Goal: Task Accomplishment & Management: Use online tool/utility

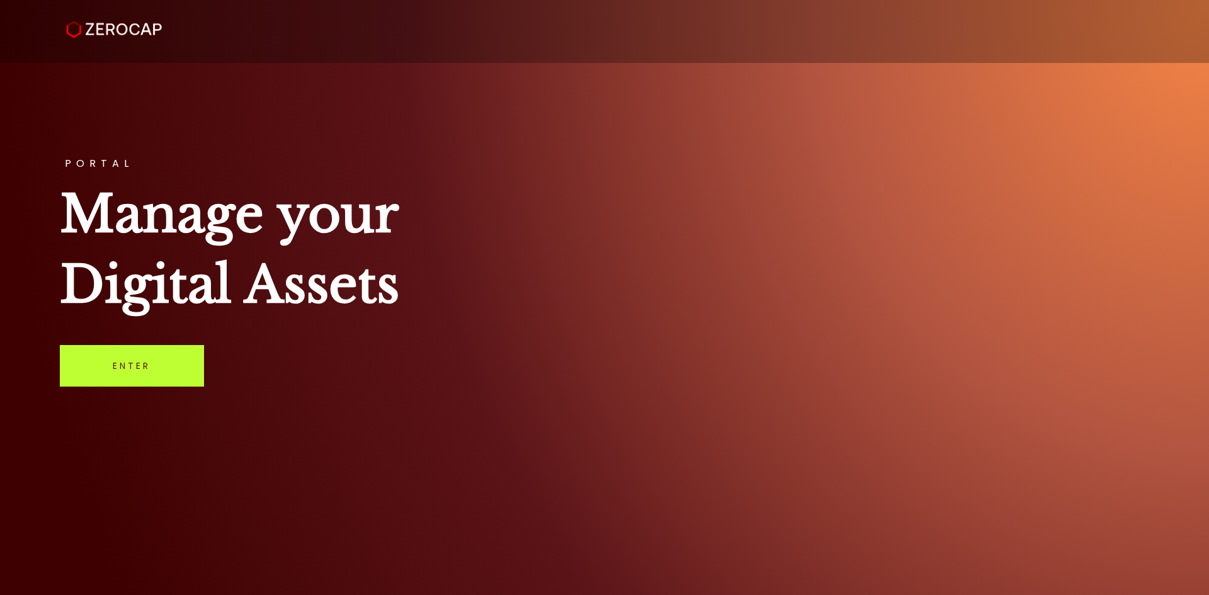
click at [188, 382] on link "Enter" at bounding box center [132, 366] width 144 height 42
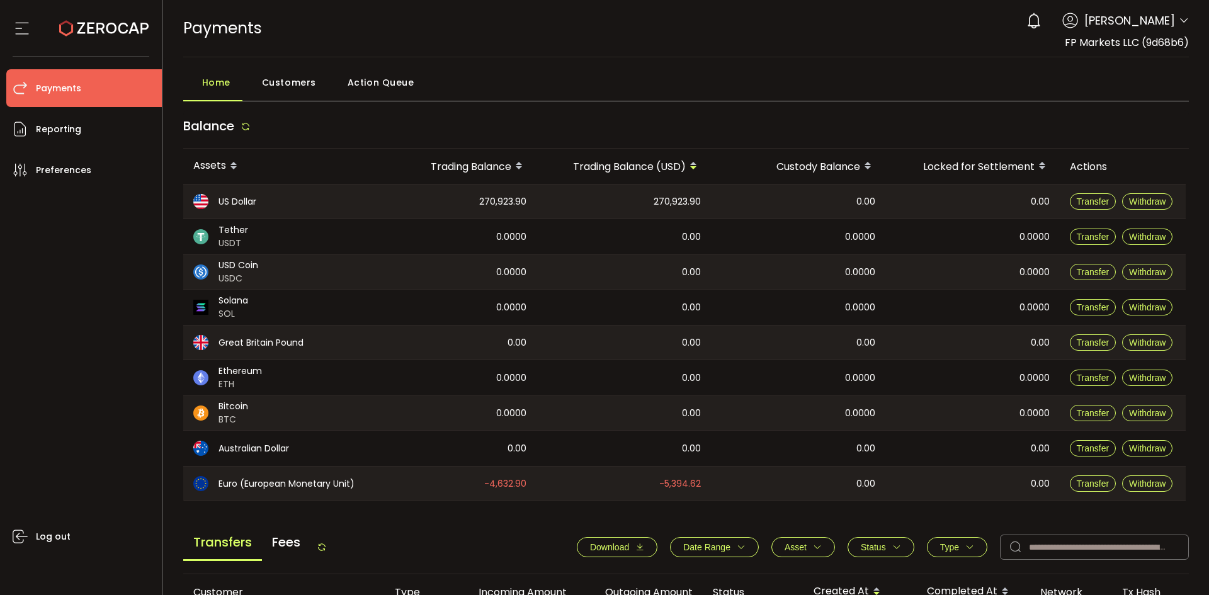
scroll to position [210, 0]
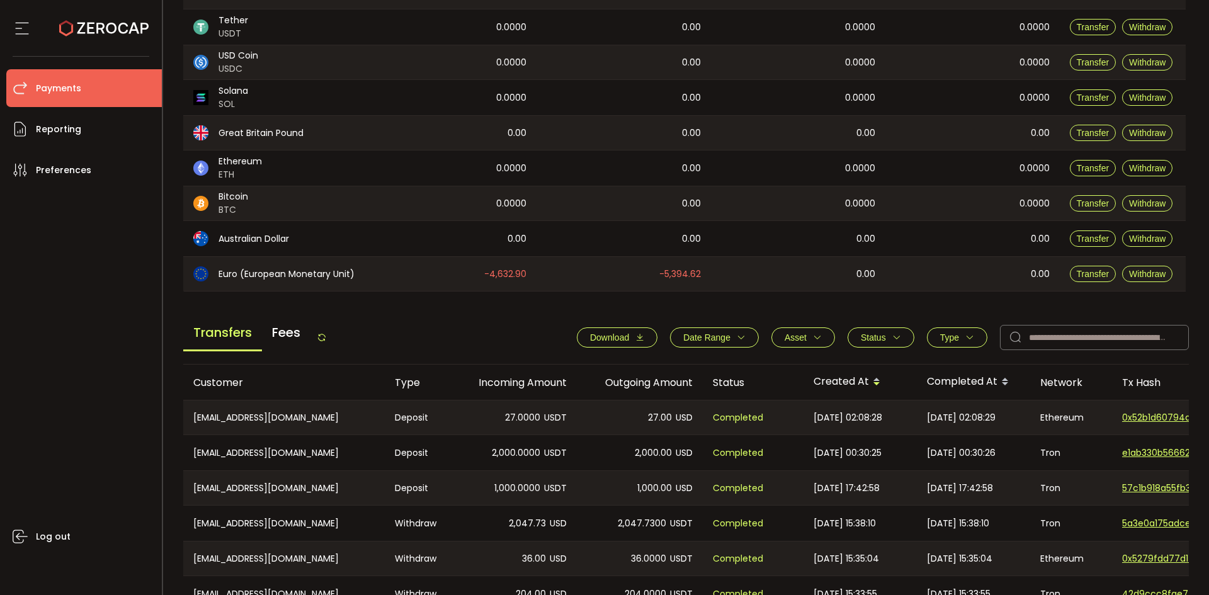
click at [327, 341] on icon at bounding box center [322, 337] width 10 height 10
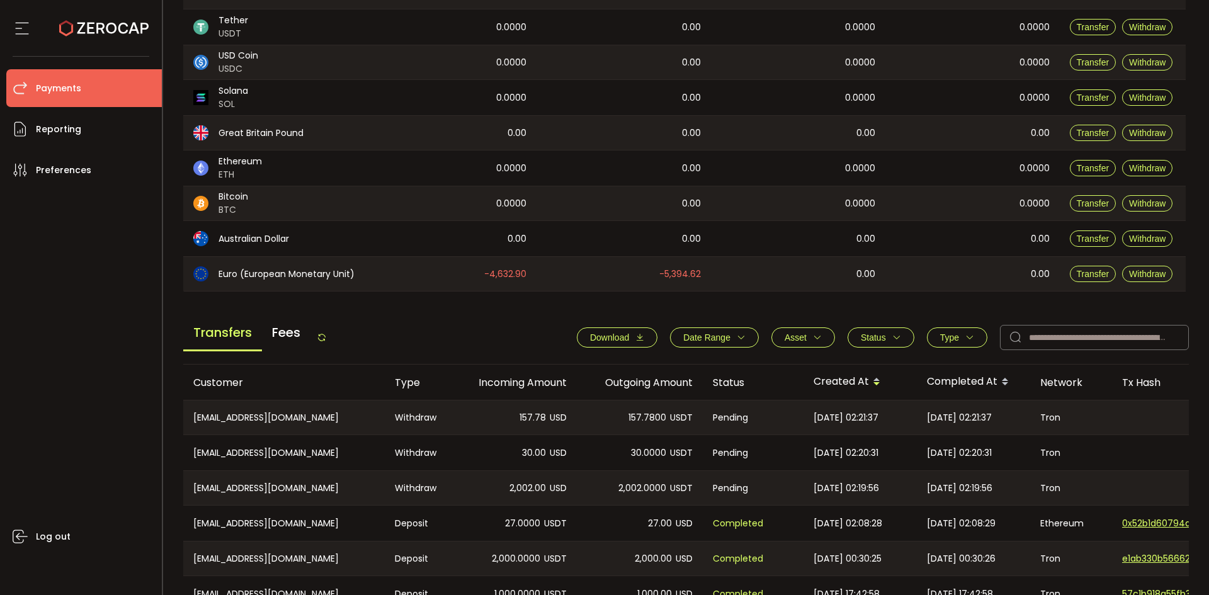
click at [324, 339] on icon at bounding box center [322, 337] width 10 height 10
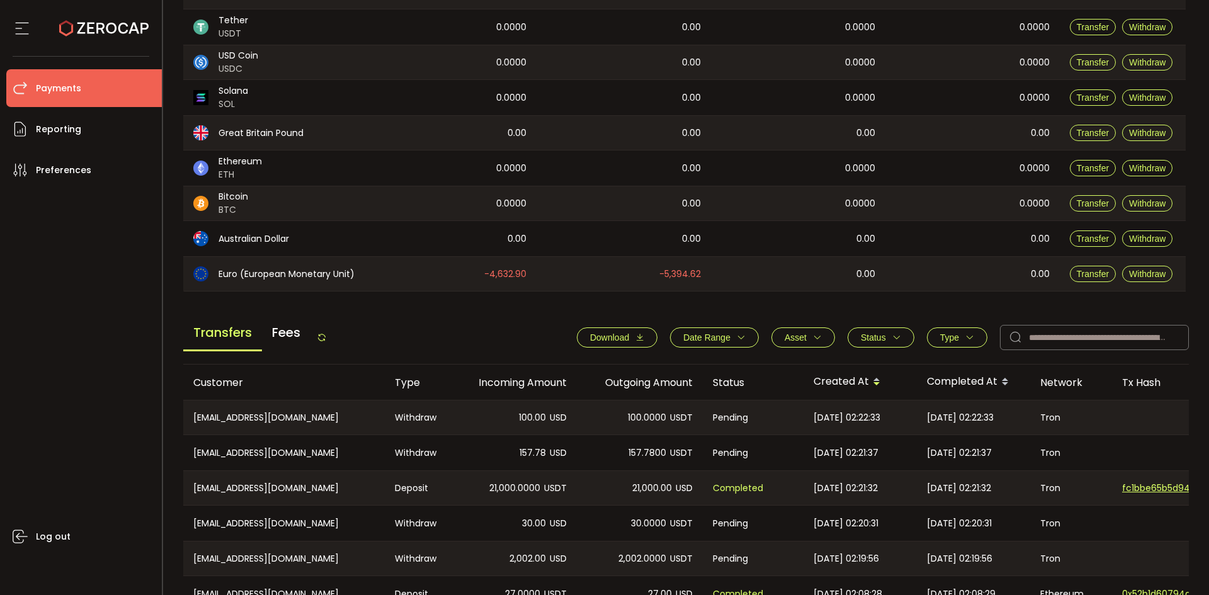
click at [324, 340] on icon at bounding box center [322, 337] width 10 height 10
click at [322, 337] on icon at bounding box center [322, 337] width 10 height 10
click at [325, 341] on icon at bounding box center [322, 337] width 10 height 10
